Goal: Information Seeking & Learning: Learn about a topic

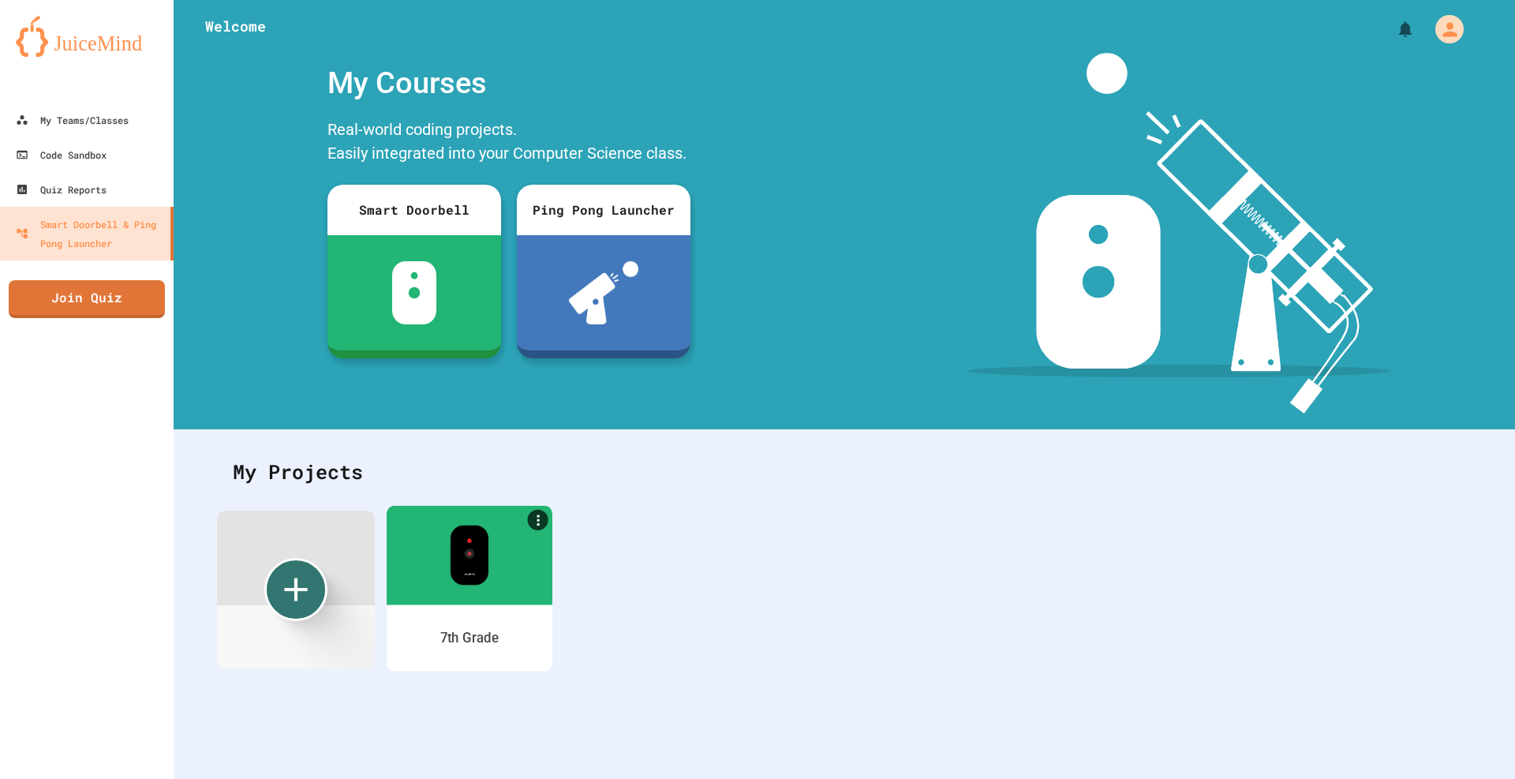
click at [442, 535] on div at bounding box center [470, 554] width 166 height 99
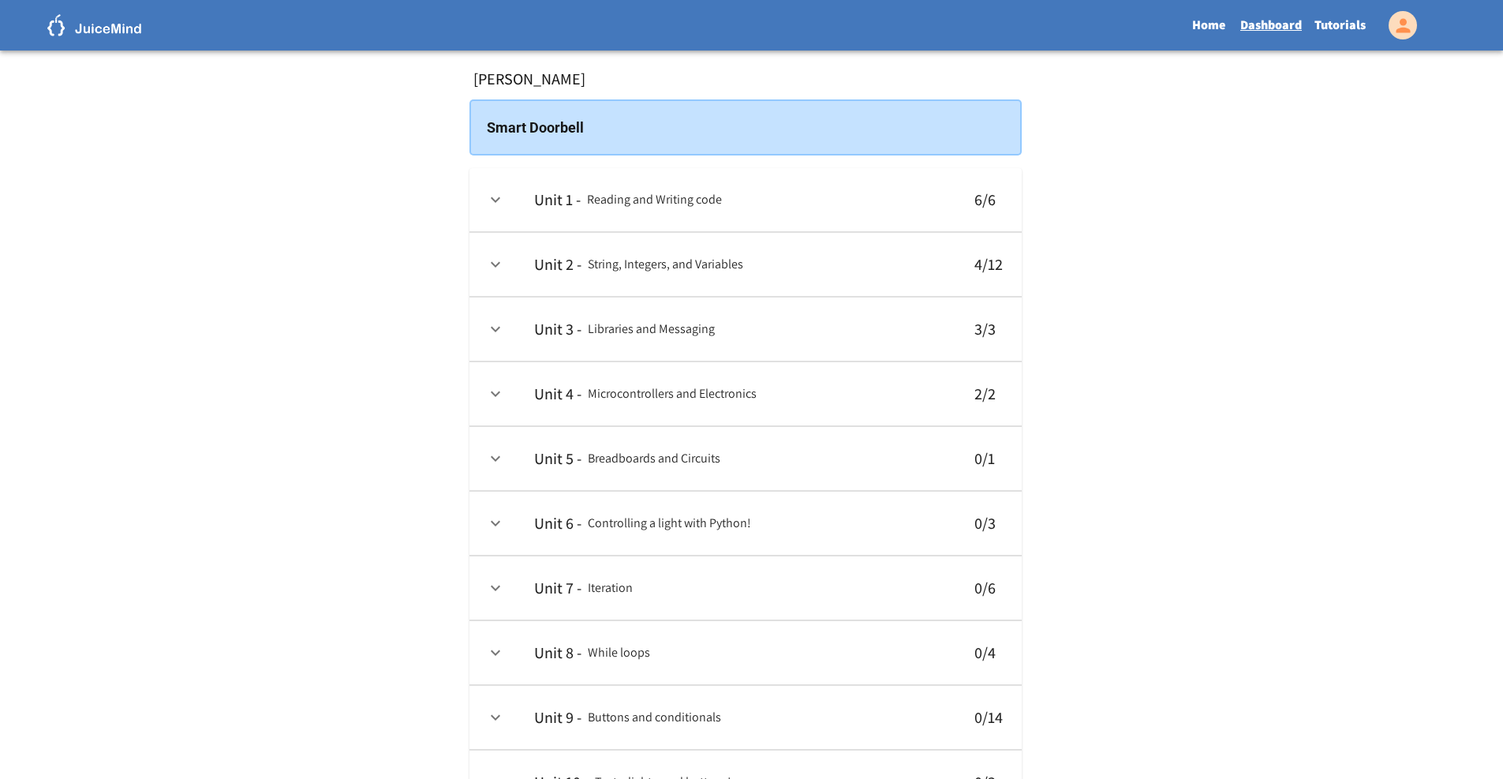
click at [1339, 12] on link "Tutorials" at bounding box center [1340, 25] width 64 height 36
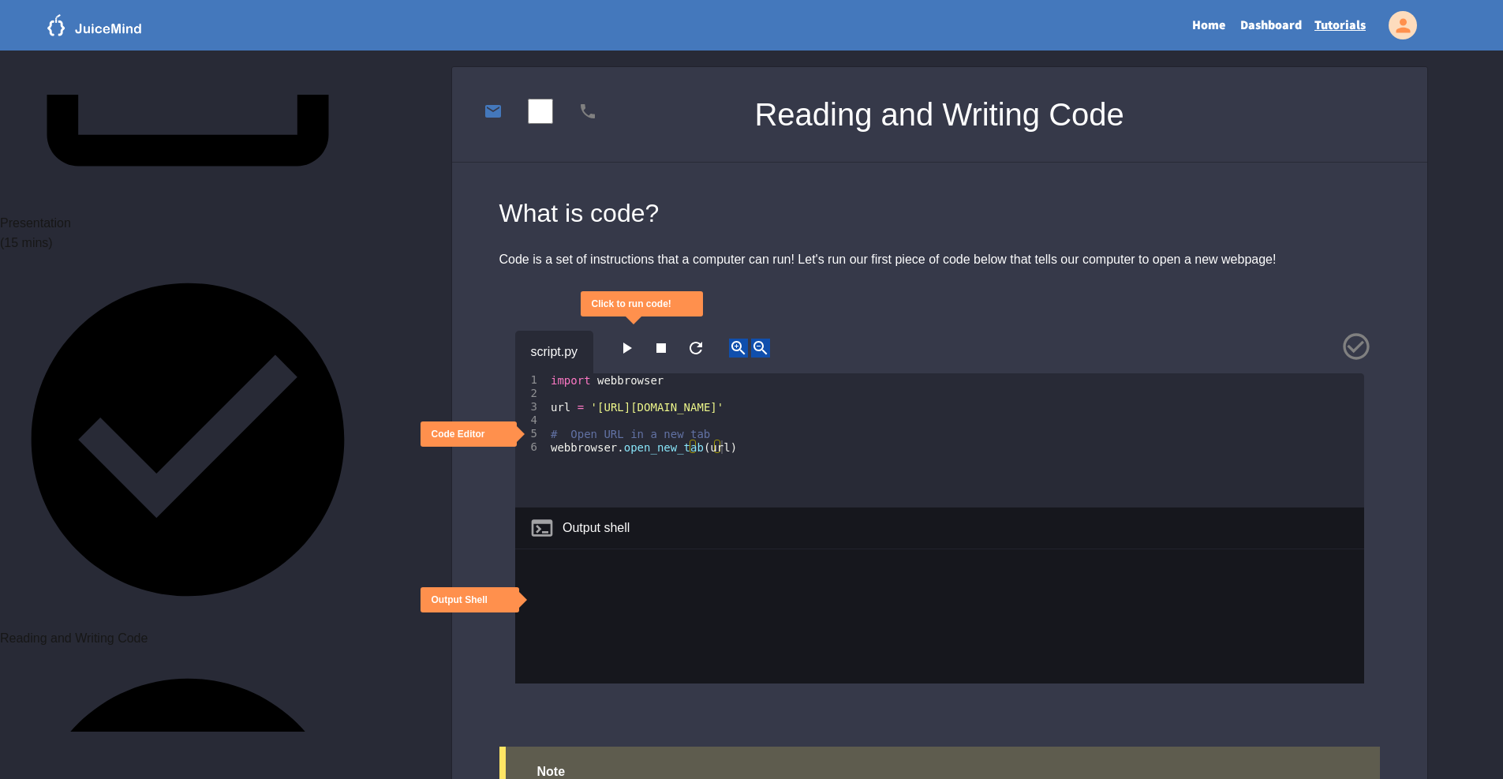
scroll to position [394, 0]
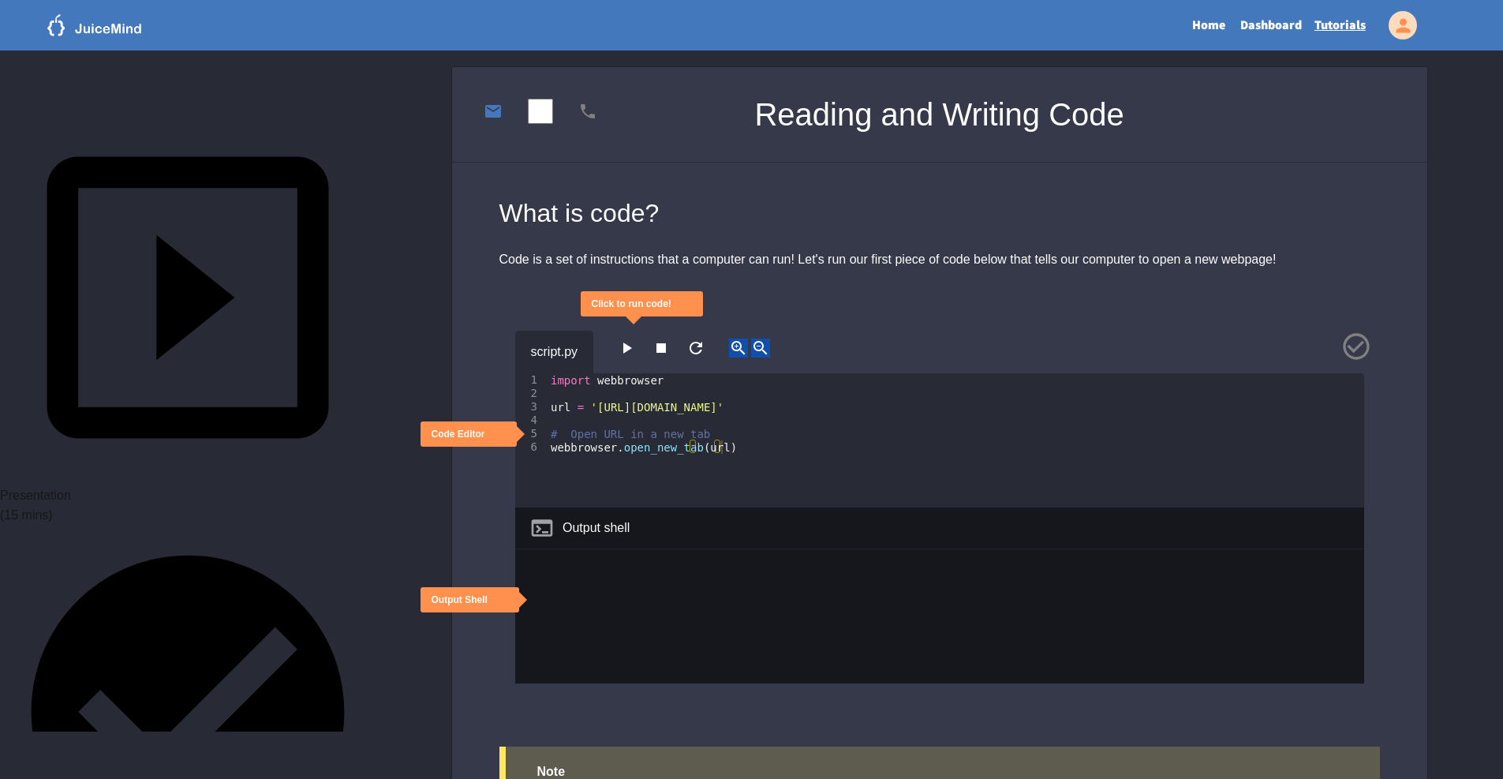
scroll to position [0, 0]
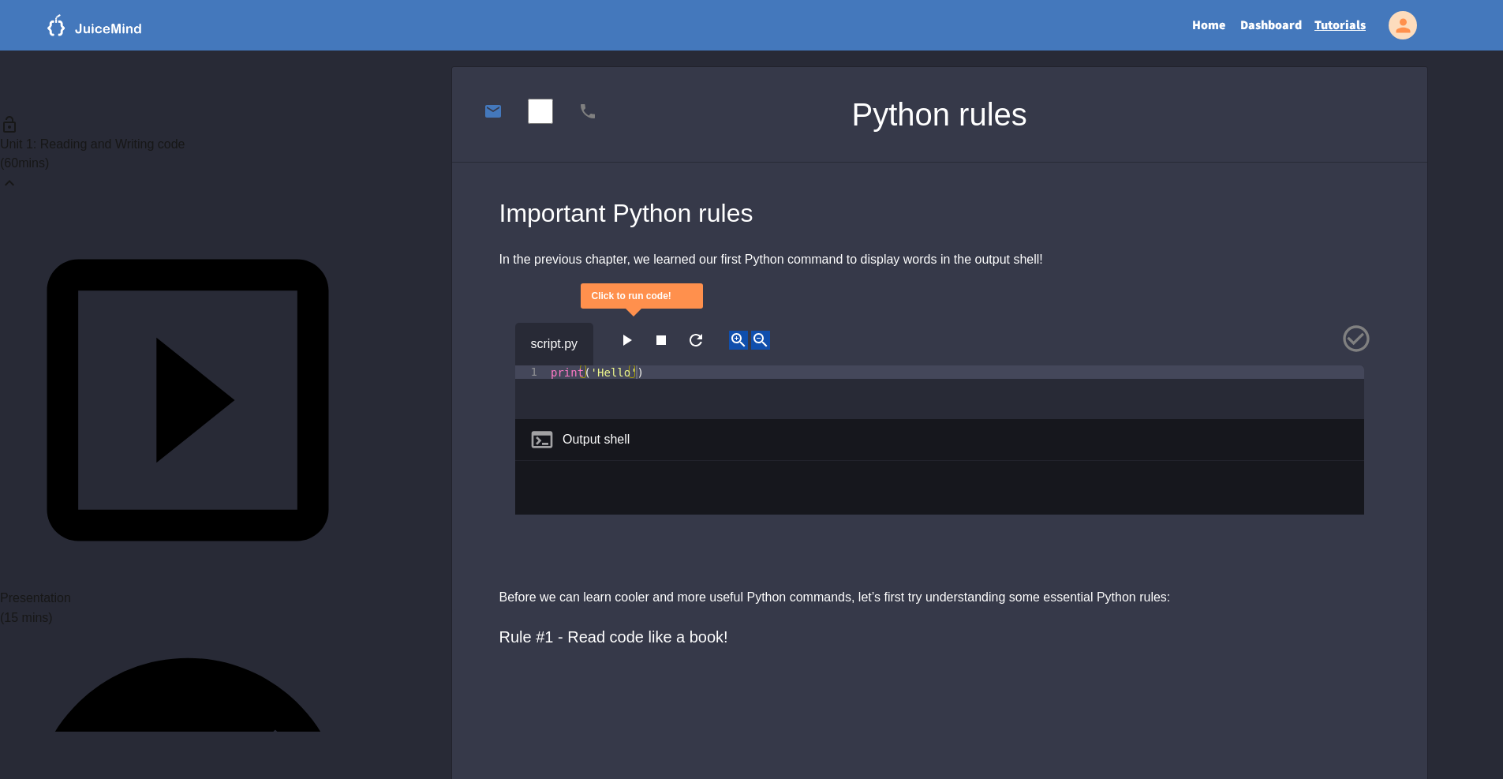
click at [623, 338] on icon "button" at bounding box center [626, 340] width 19 height 19
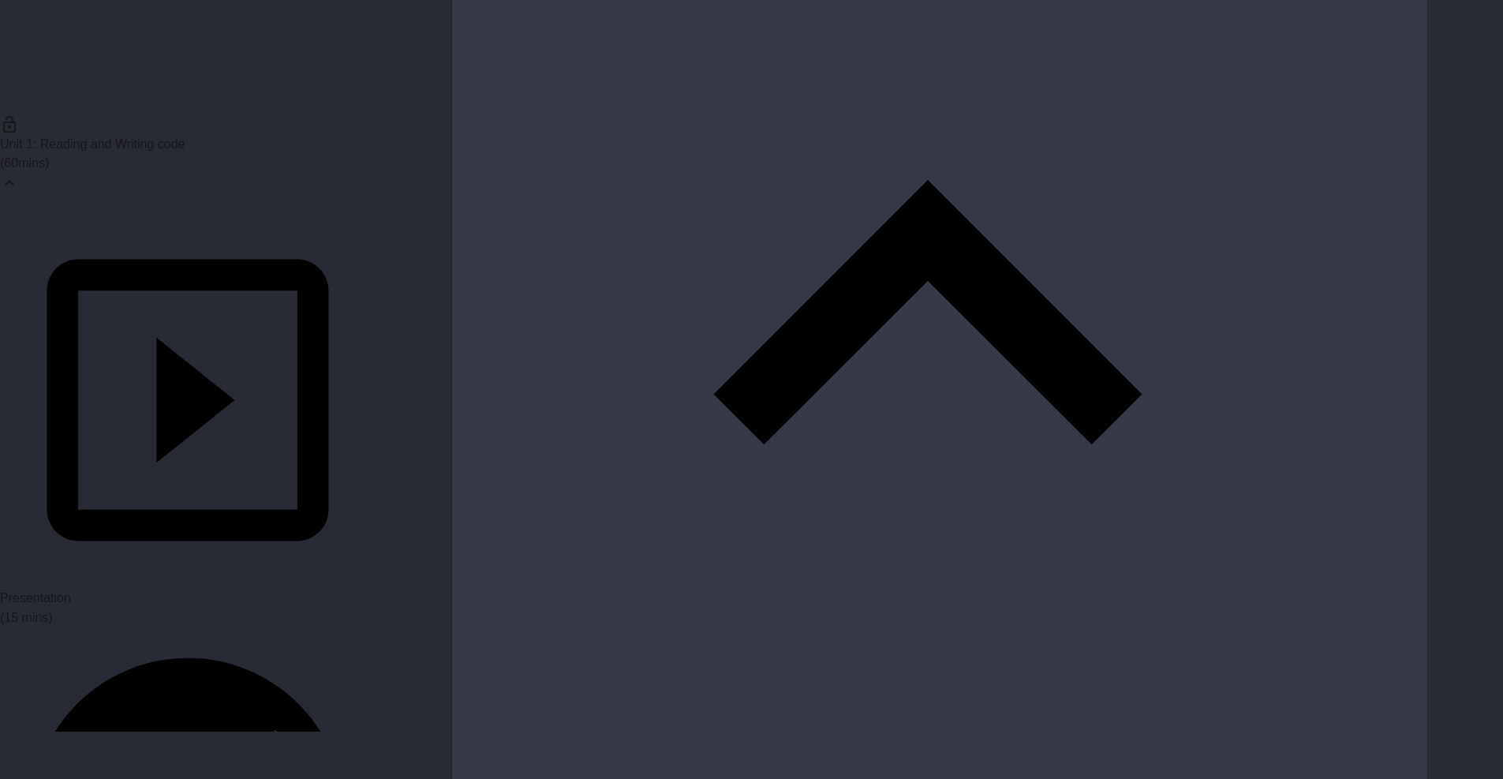
scroll to position [789, 0]
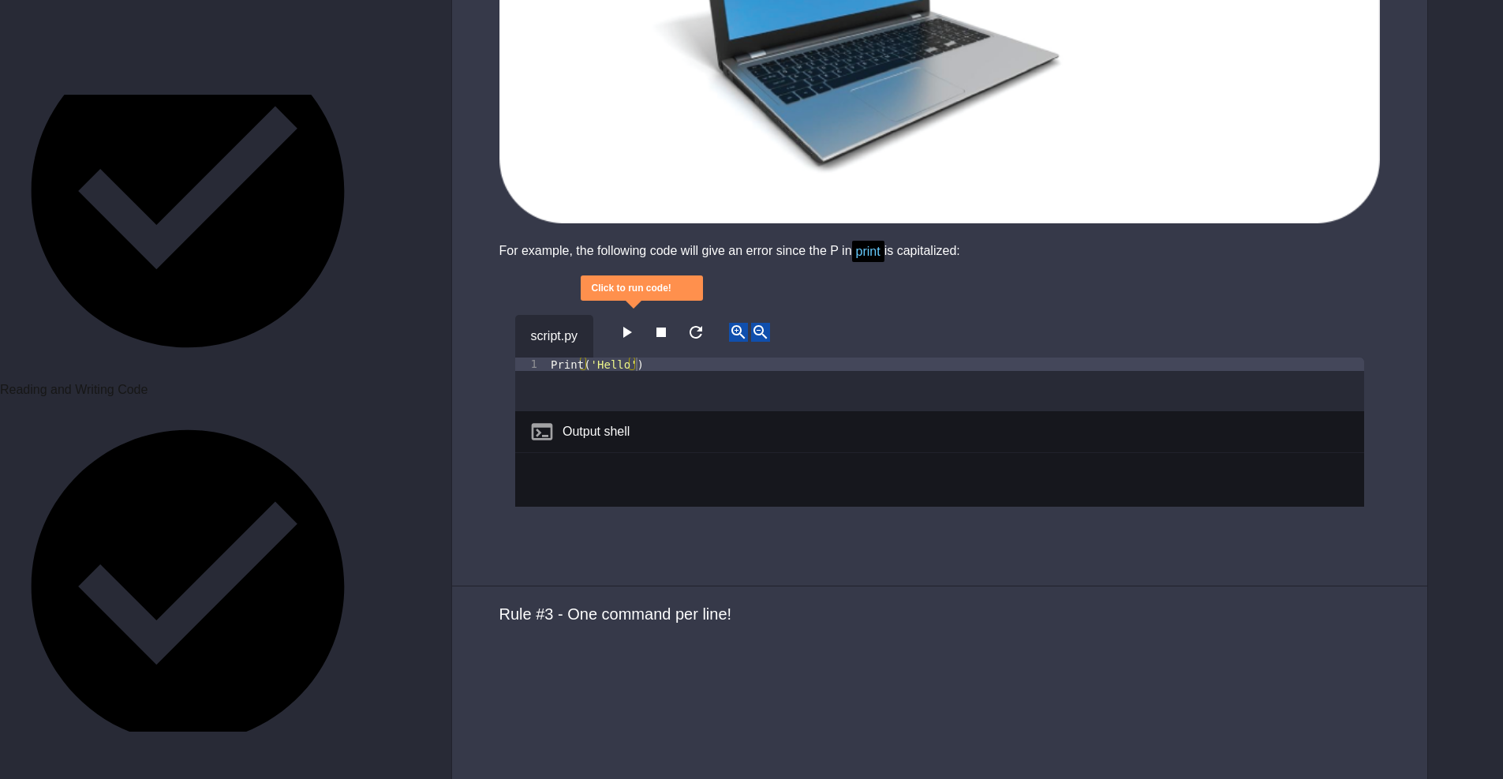
scroll to position [710, 0]
